Goal: Information Seeking & Learning: Learn about a topic

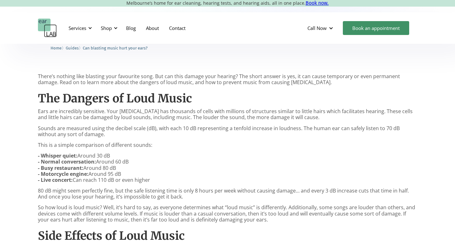
scroll to position [307, 0]
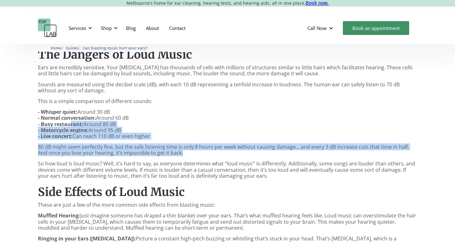
drag, startPoint x: 72, startPoint y: 126, endPoint x: 177, endPoint y: 155, distance: 109.2
click at [177, 155] on div "There’s nothing like blasting your favourite song. But can this damage your hea…" at bounding box center [227, 203] width 379 height 346
click at [180, 155] on p "80 dB might seem perfectly fine, but the safe listening time is only 8 hours pe…" at bounding box center [227, 150] width 379 height 12
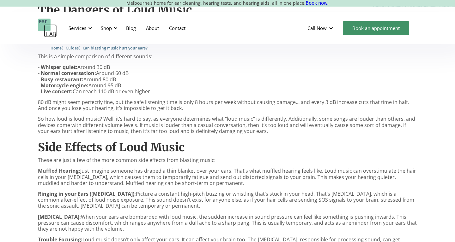
scroll to position [341, 0]
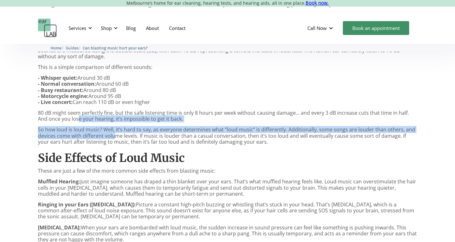
drag, startPoint x: 66, startPoint y: 125, endPoint x: 116, endPoint y: 135, distance: 50.3
click at [116, 135] on div "There’s nothing like blasting your favourite song. But can this damage your hea…" at bounding box center [227, 169] width 379 height 346
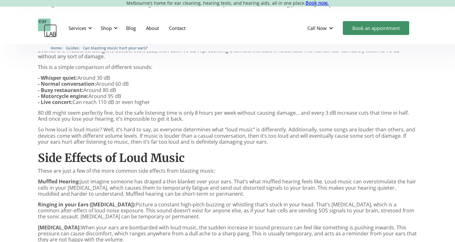
click at [117, 135] on p "So how loud is loud music? Well, it’s hard to say, as everyone determines what …" at bounding box center [227, 136] width 379 height 18
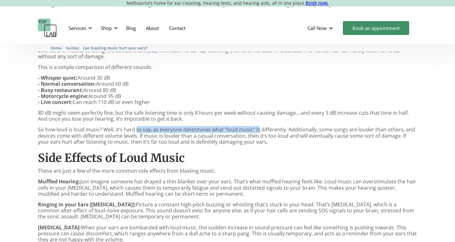
drag, startPoint x: 145, startPoint y: 132, endPoint x: 259, endPoint y: 132, distance: 114.3
click at [257, 132] on p "So how loud is loud music? Well, it’s hard to say, as everyone determines what …" at bounding box center [227, 136] width 379 height 18
click at [260, 132] on p "So how loud is loud music? Well, it’s hard to say, as everyone determines what …" at bounding box center [227, 136] width 379 height 18
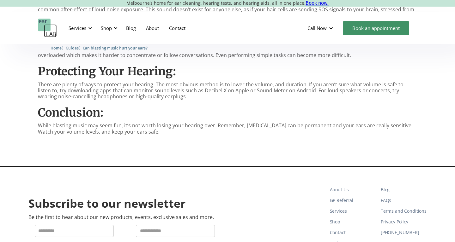
scroll to position [511, 0]
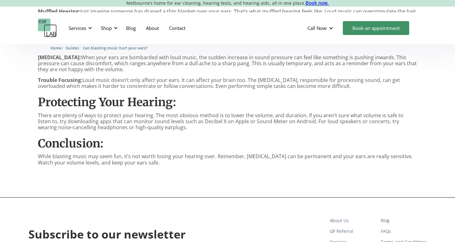
drag, startPoint x: 93, startPoint y: 123, endPoint x: 265, endPoint y: 126, distance: 171.1
click at [265, 126] on p "There are plenty of ways to protect your hearing. The most obvious method is to…" at bounding box center [227, 122] width 379 height 18
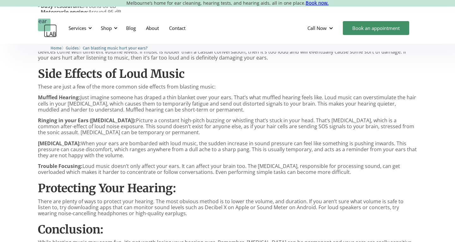
scroll to position [409, 0]
